Goal: Check status: Check status

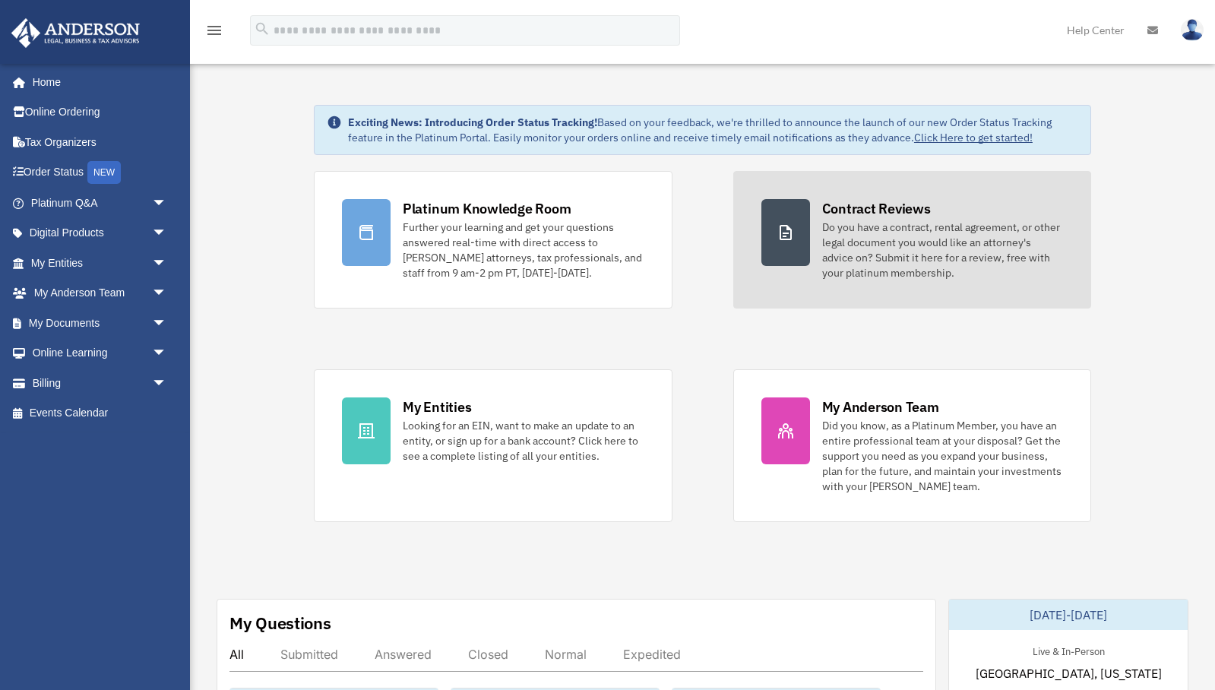
click at [874, 245] on div "Do you have a contract, rental agreement, or other legal document you would lik…" at bounding box center [943, 250] width 242 height 61
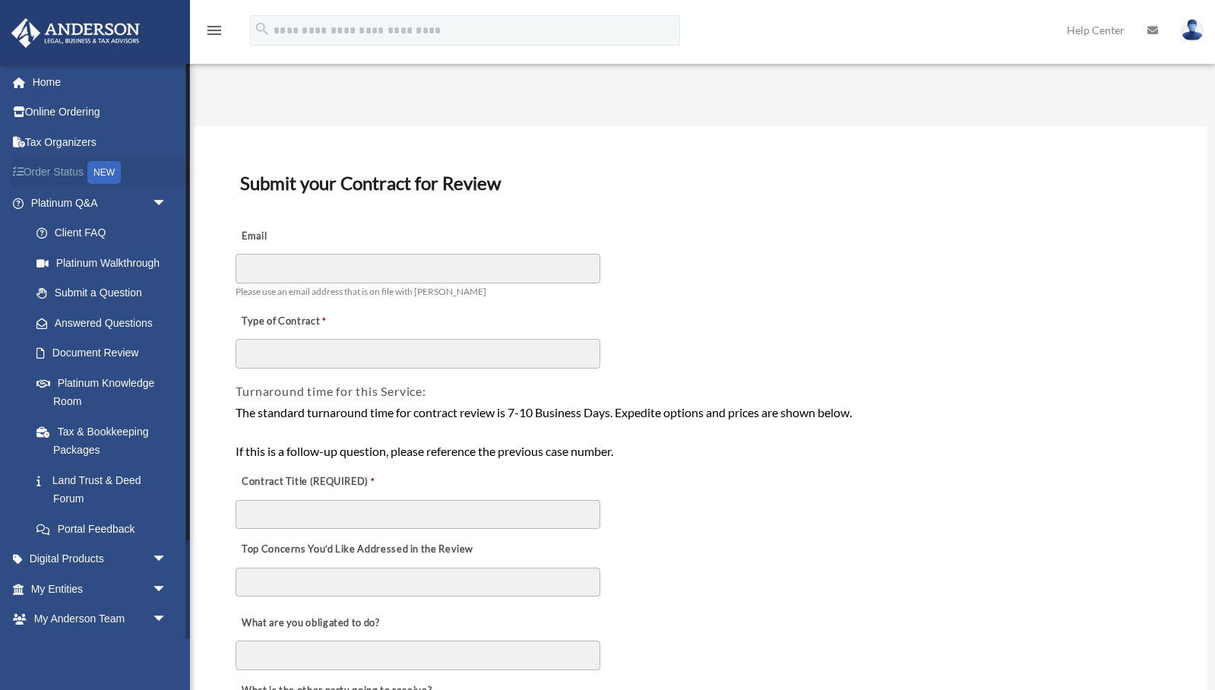
click at [53, 169] on link "Order Status NEW" at bounding box center [100, 172] width 179 height 31
click at [103, 350] on link "Document Review" at bounding box center [105, 353] width 169 height 30
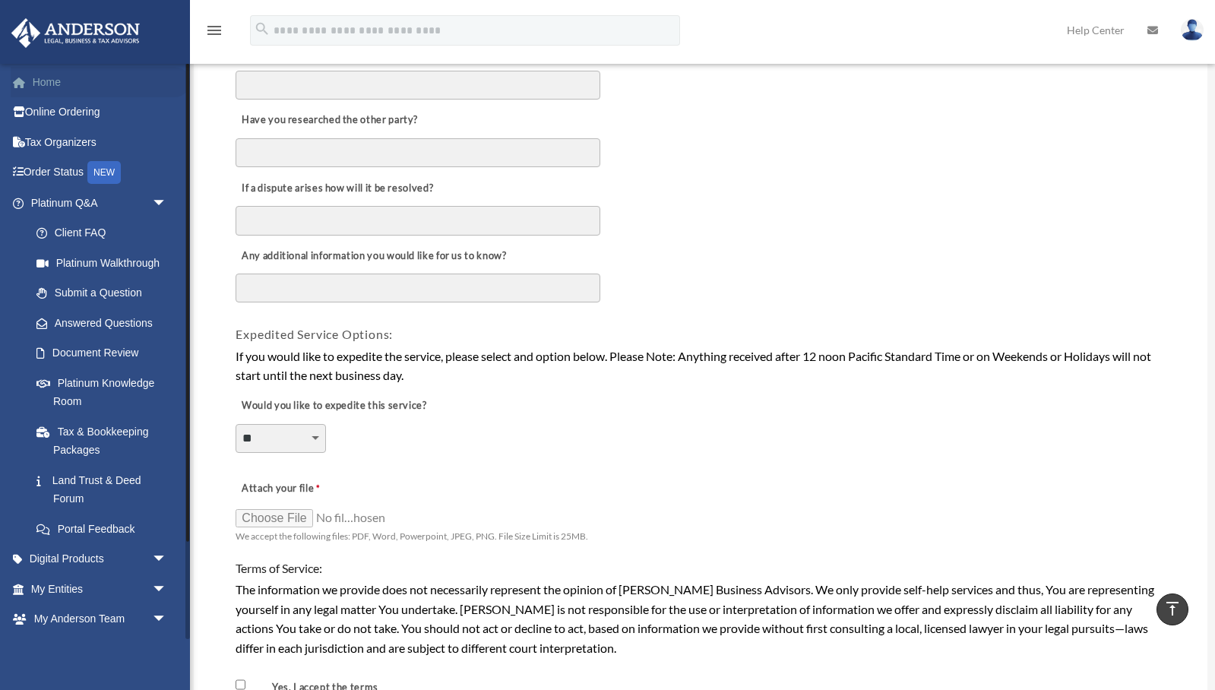
scroll to position [3, 0]
click at [50, 86] on link "Home" at bounding box center [100, 79] width 179 height 30
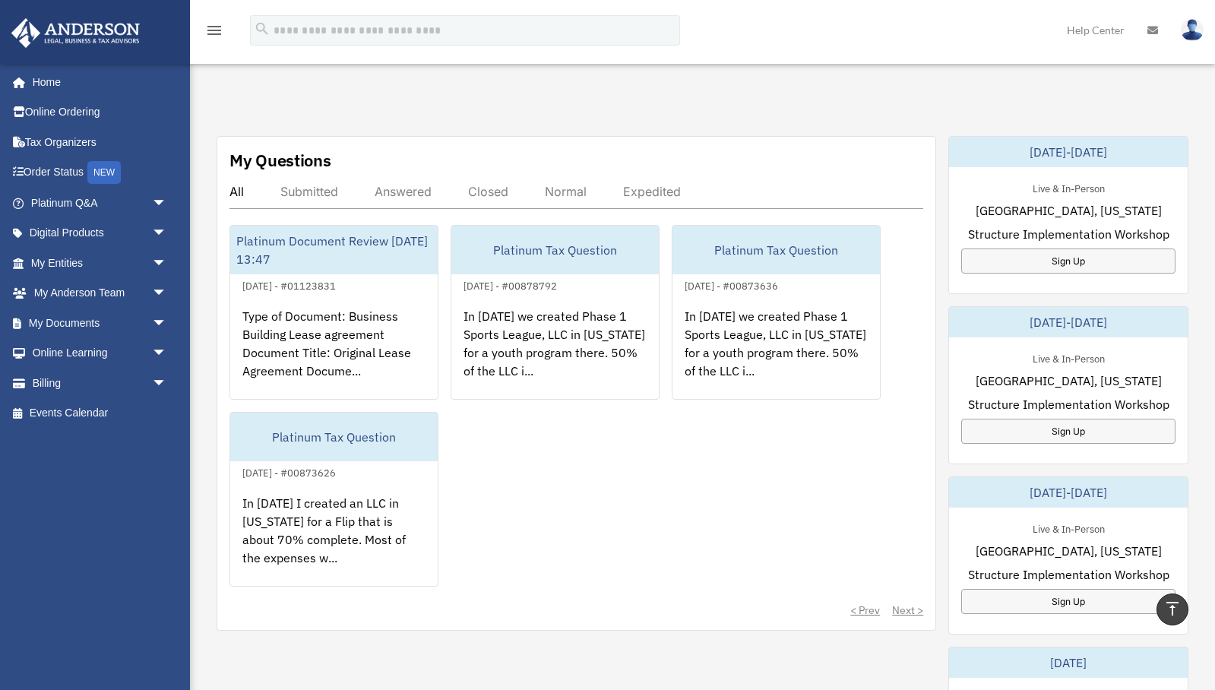
scroll to position [464, 0]
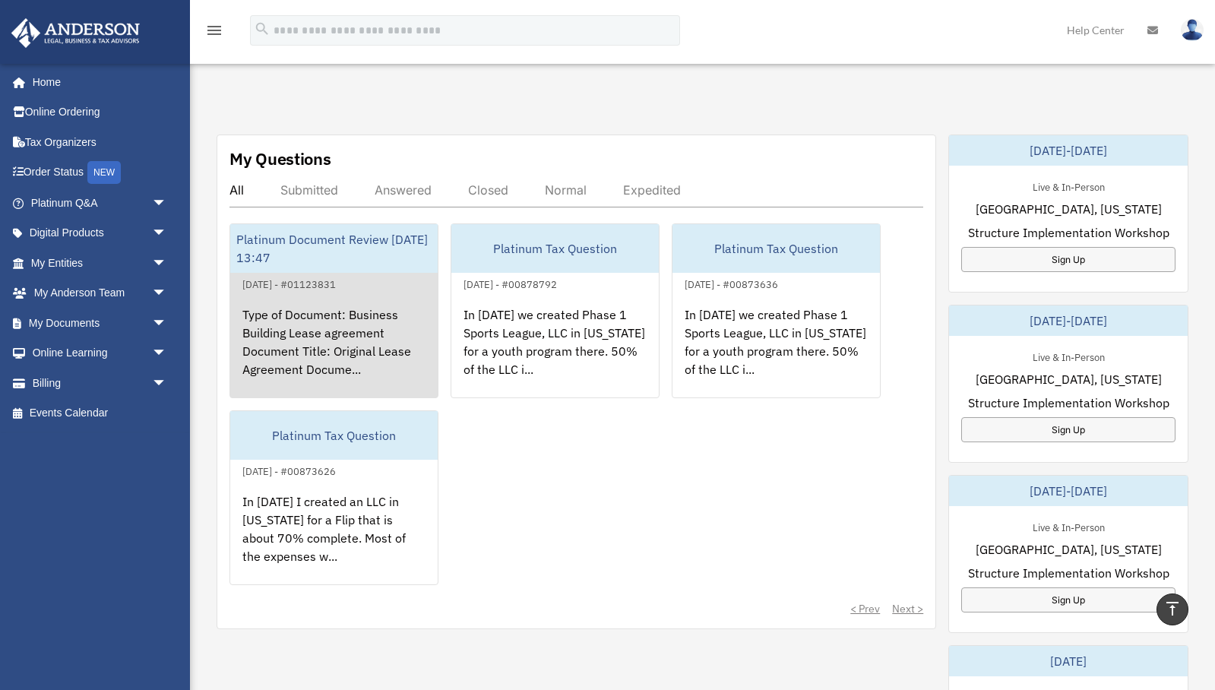
click at [318, 323] on div "Type of Document: Business Building Lease agreement Document Title: Original Le…" at bounding box center [333, 352] width 207 height 119
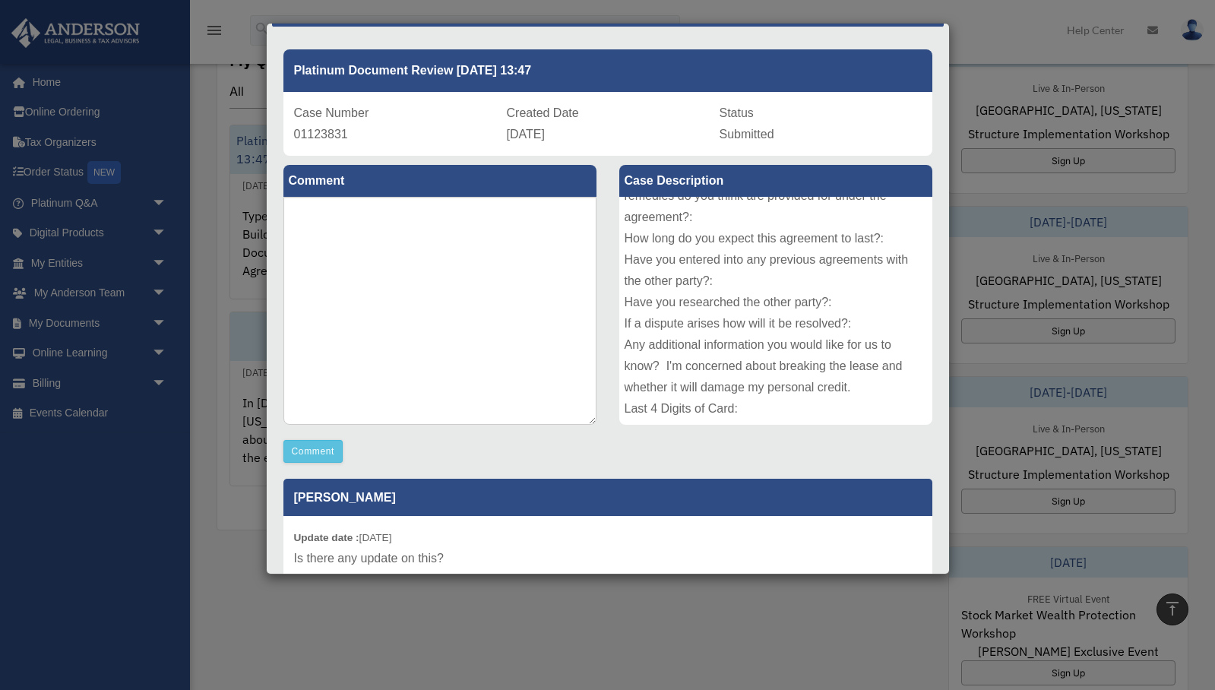
scroll to position [0, 0]
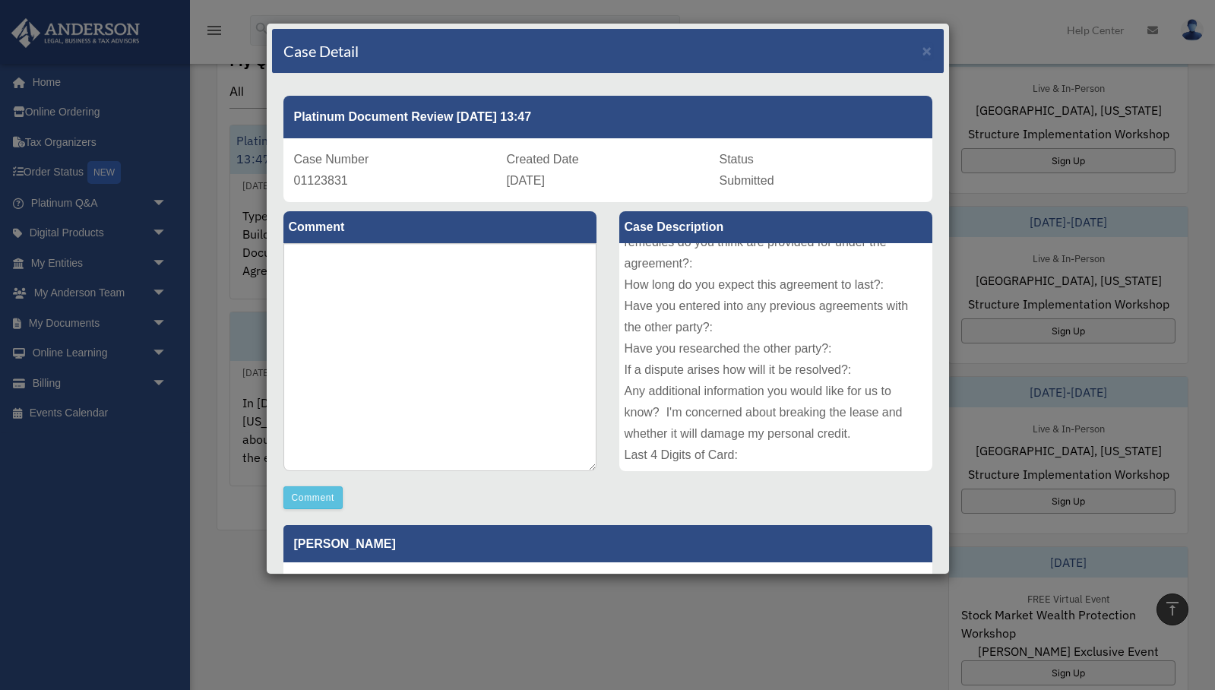
click at [973, 36] on div "Case Detail × Platinum Document Review 09/25/2025 13:47 Case Number 01123831 Cr…" at bounding box center [607, 345] width 1215 height 690
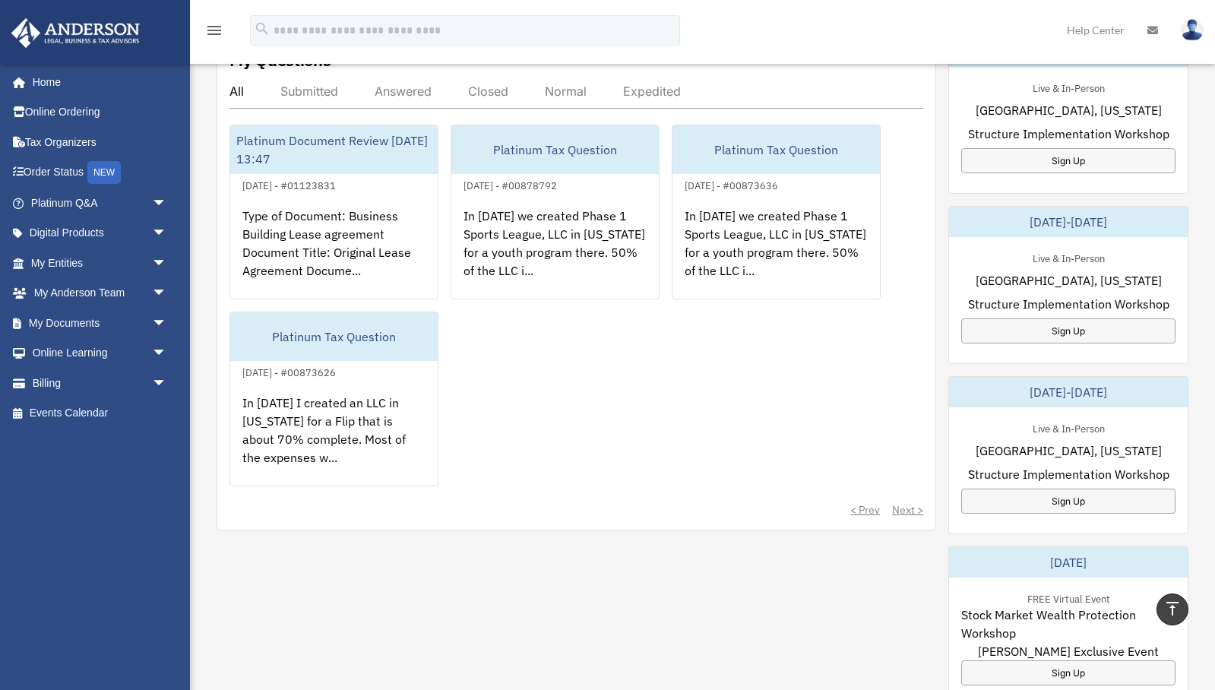
click at [1093, 30] on link "Help Center" at bounding box center [1095, 30] width 81 height 60
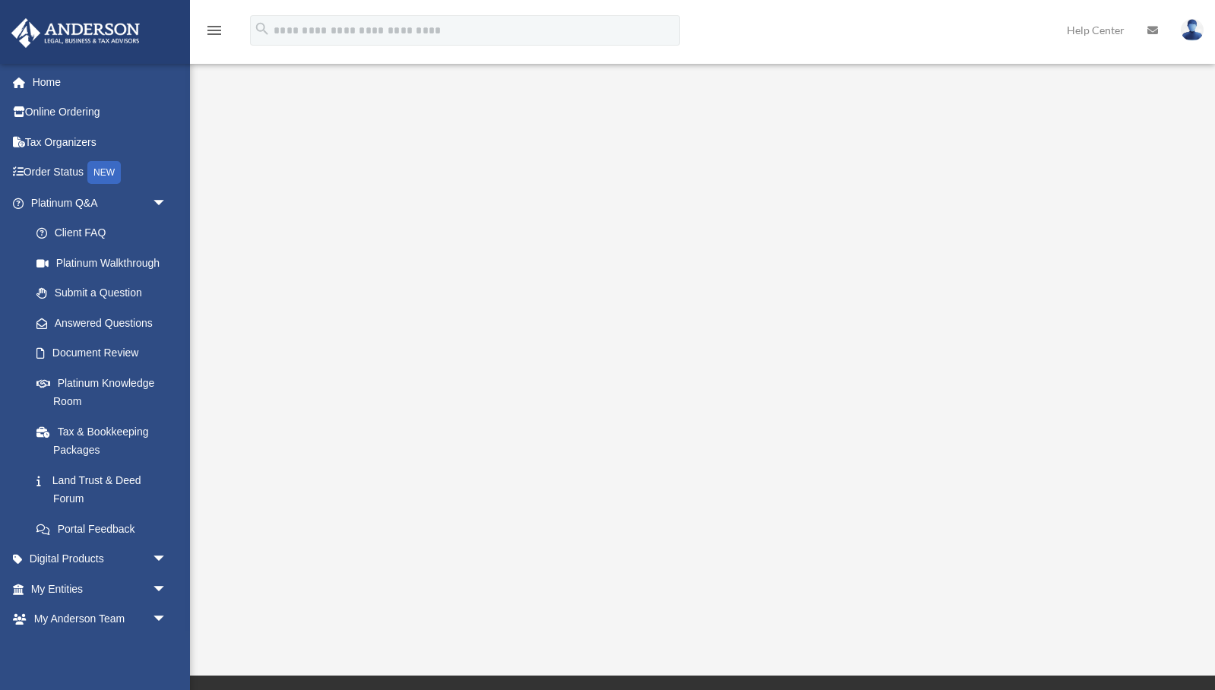
click at [1090, 31] on link "Help Center" at bounding box center [1095, 30] width 81 height 60
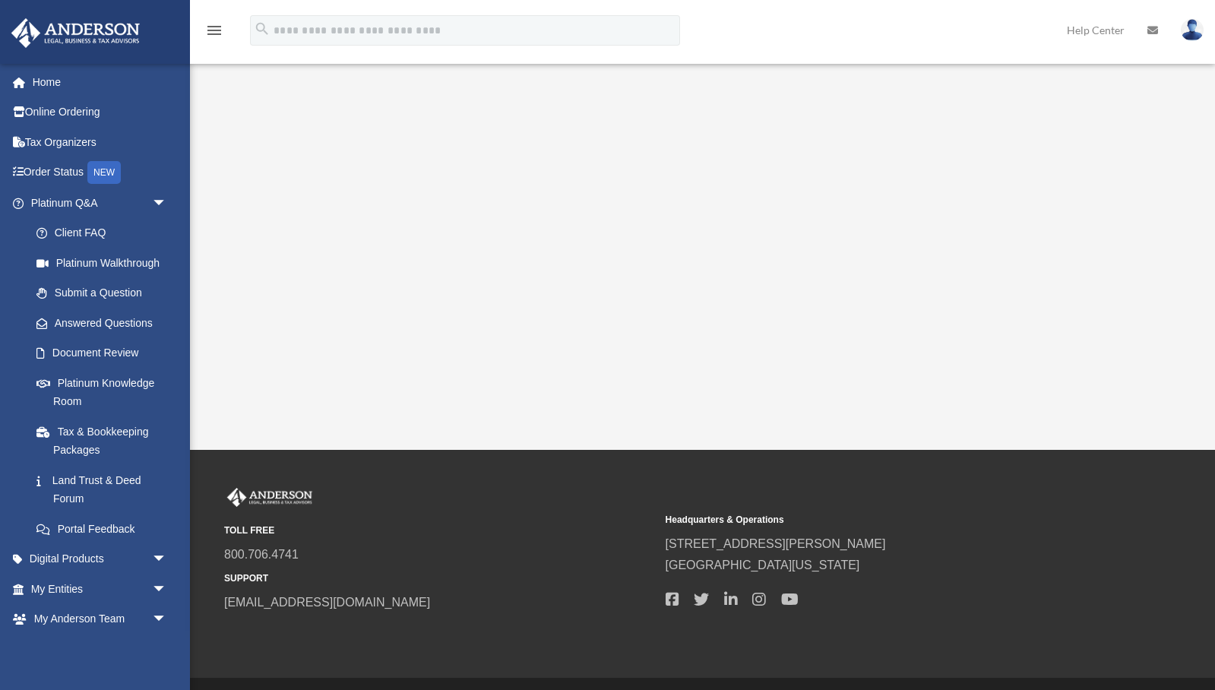
scroll to position [270, 0]
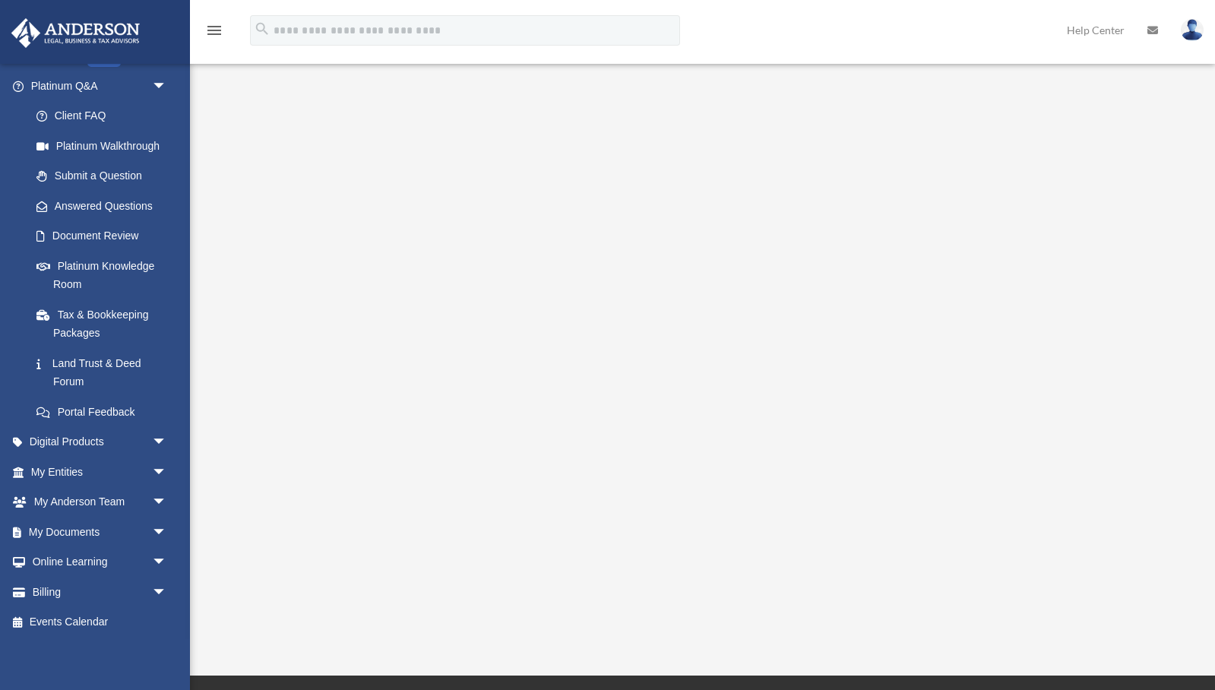
scroll to position [119, 0]
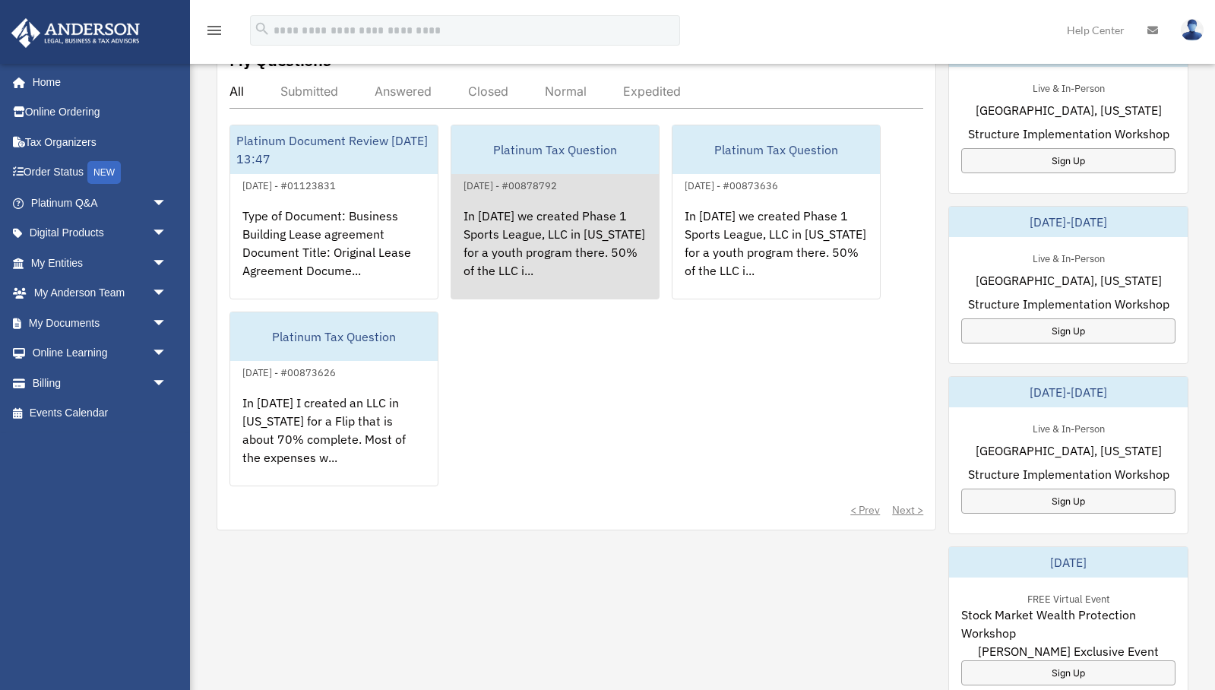
scroll to position [562, 0]
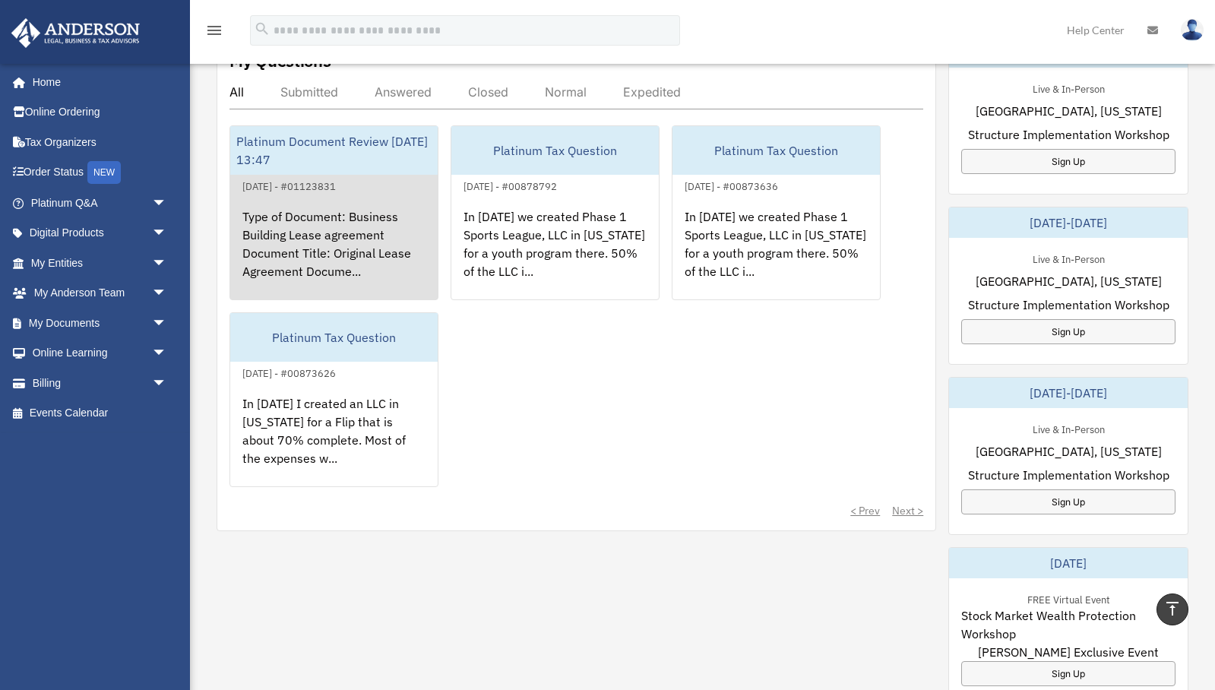
click at [337, 207] on div "Type of Document: Business Building Lease agreement Document Title: Original Le…" at bounding box center [333, 254] width 207 height 119
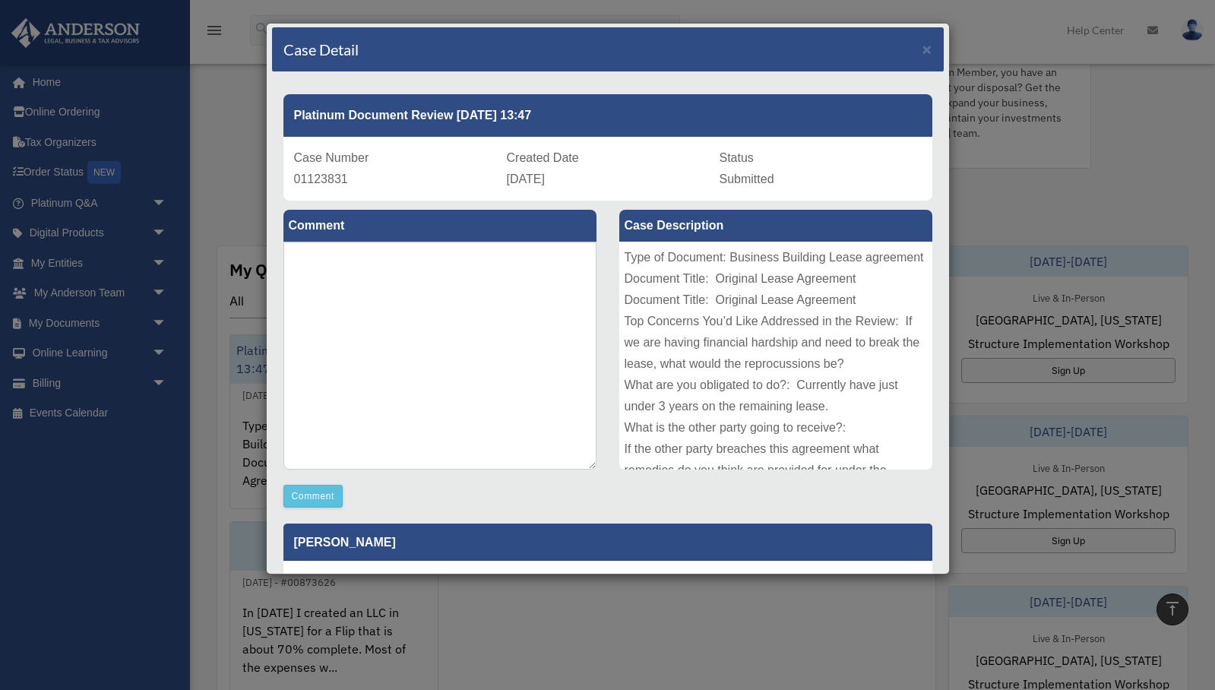
scroll to position [0, 0]
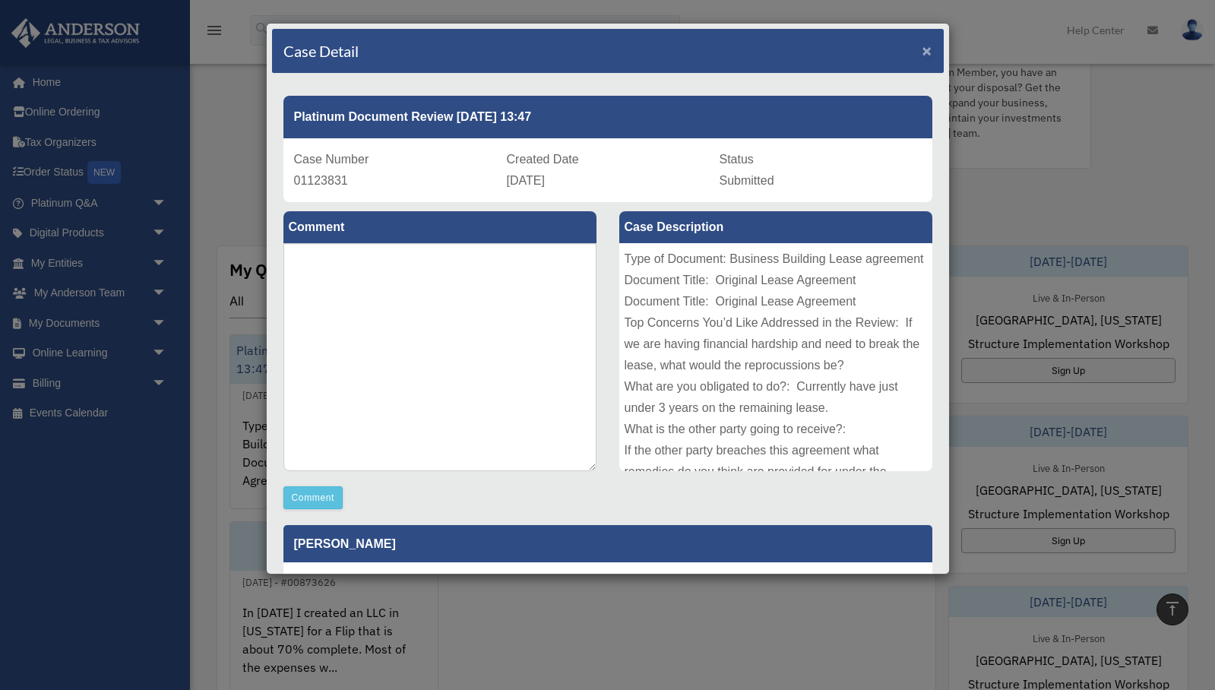
click at [929, 53] on span "×" at bounding box center [927, 50] width 10 height 17
